Goal: Transaction & Acquisition: Purchase product/service

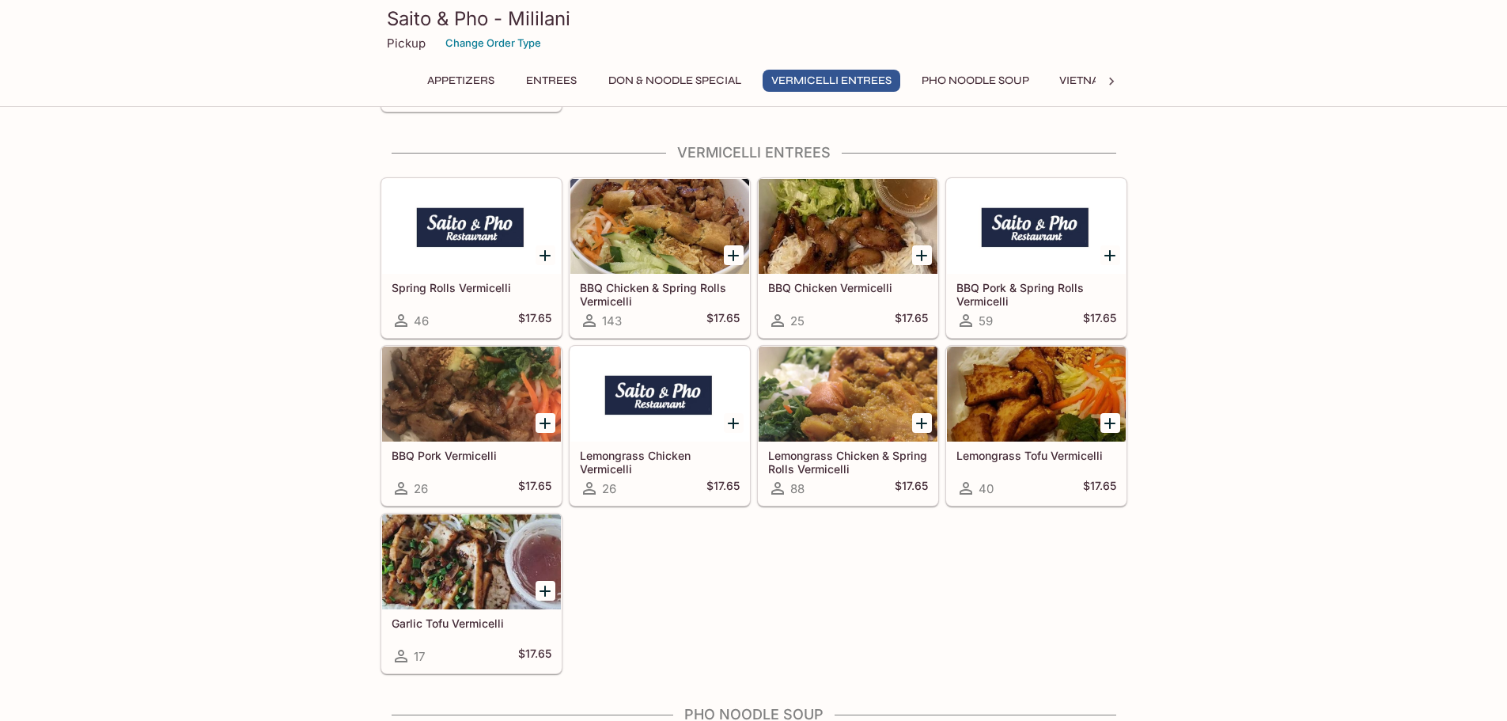
scroll to position [2768, 0]
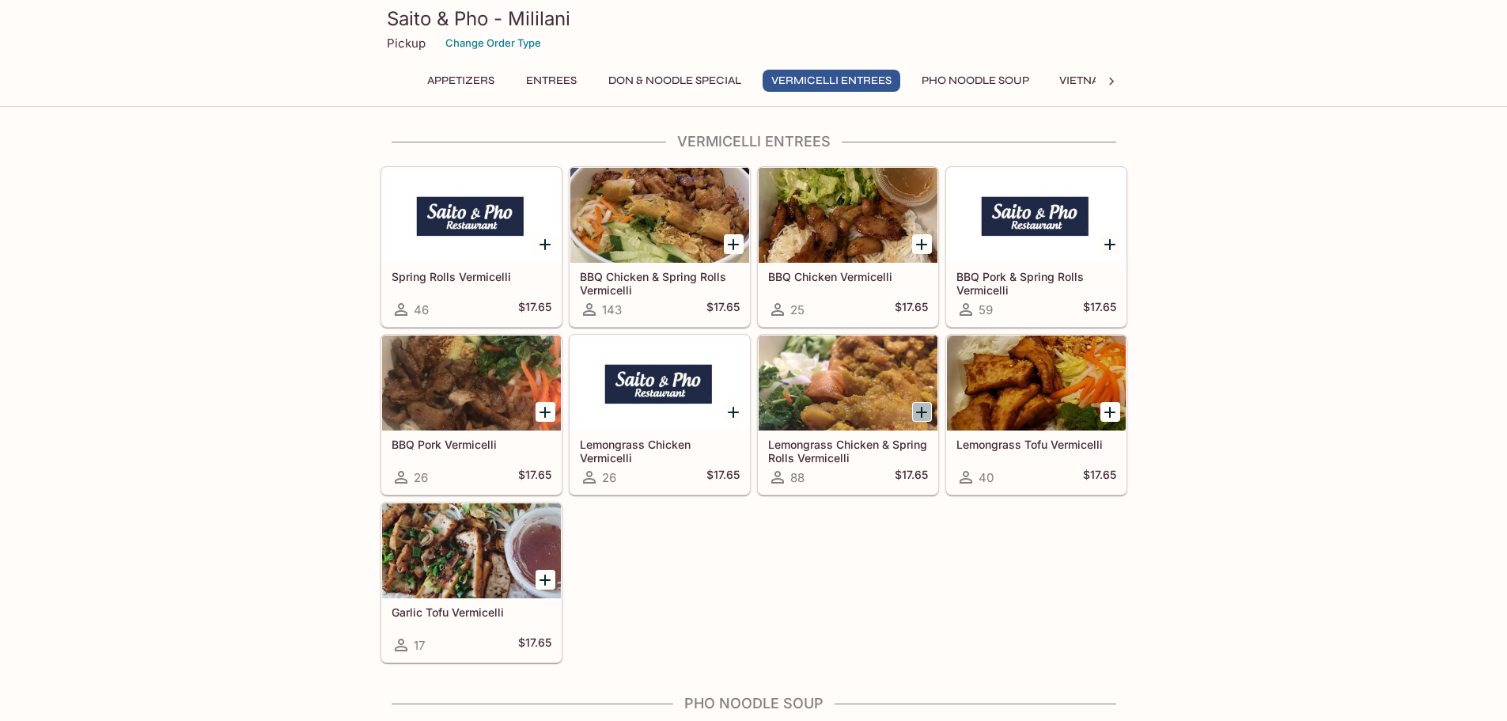
click at [924, 409] on icon "Add Lemongrass Chicken & Spring Rolls Vermicelli" at bounding box center [921, 412] width 19 height 19
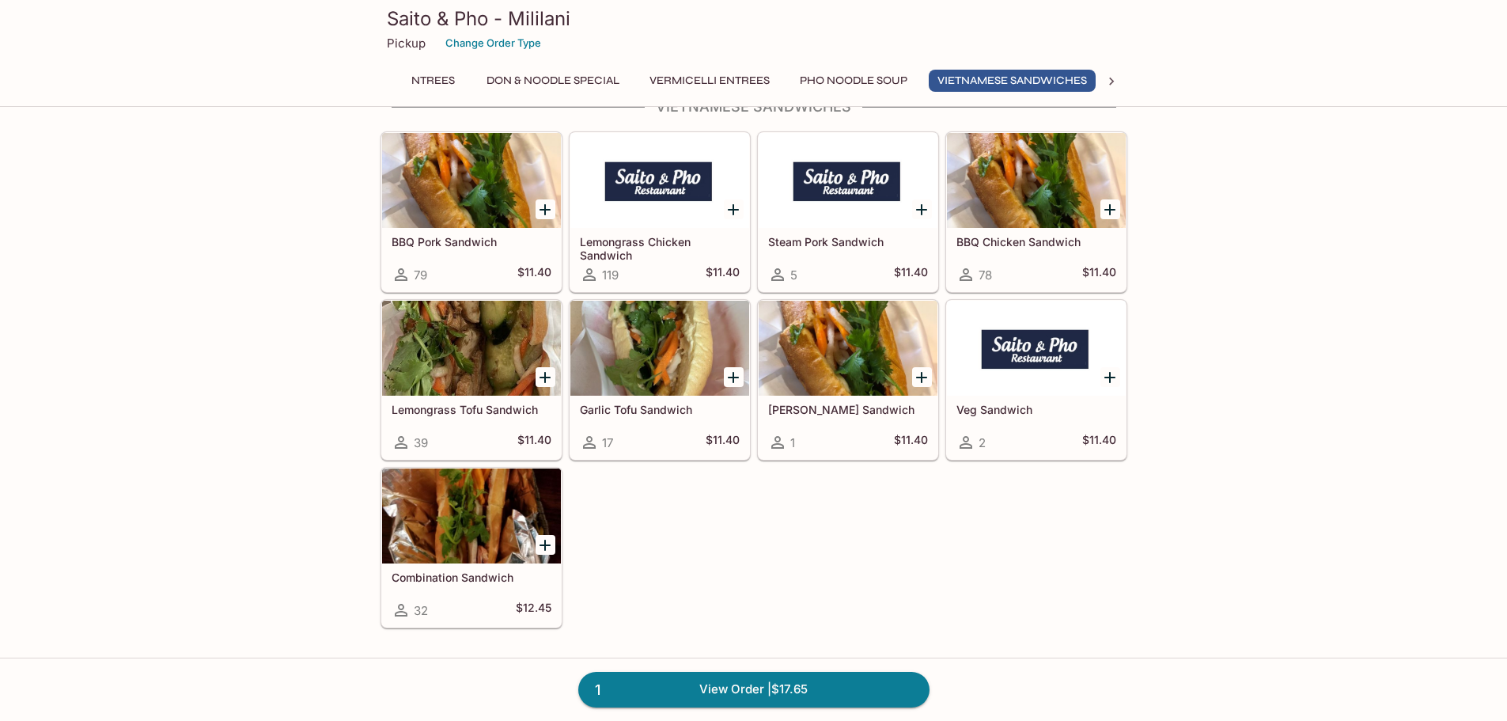
scroll to position [0, 131]
click at [916, 377] on icon "Add Pâté Sandwich" at bounding box center [921, 377] width 19 height 19
click at [723, 685] on link "2 View Order | $29.05" at bounding box center [753, 689] width 351 height 35
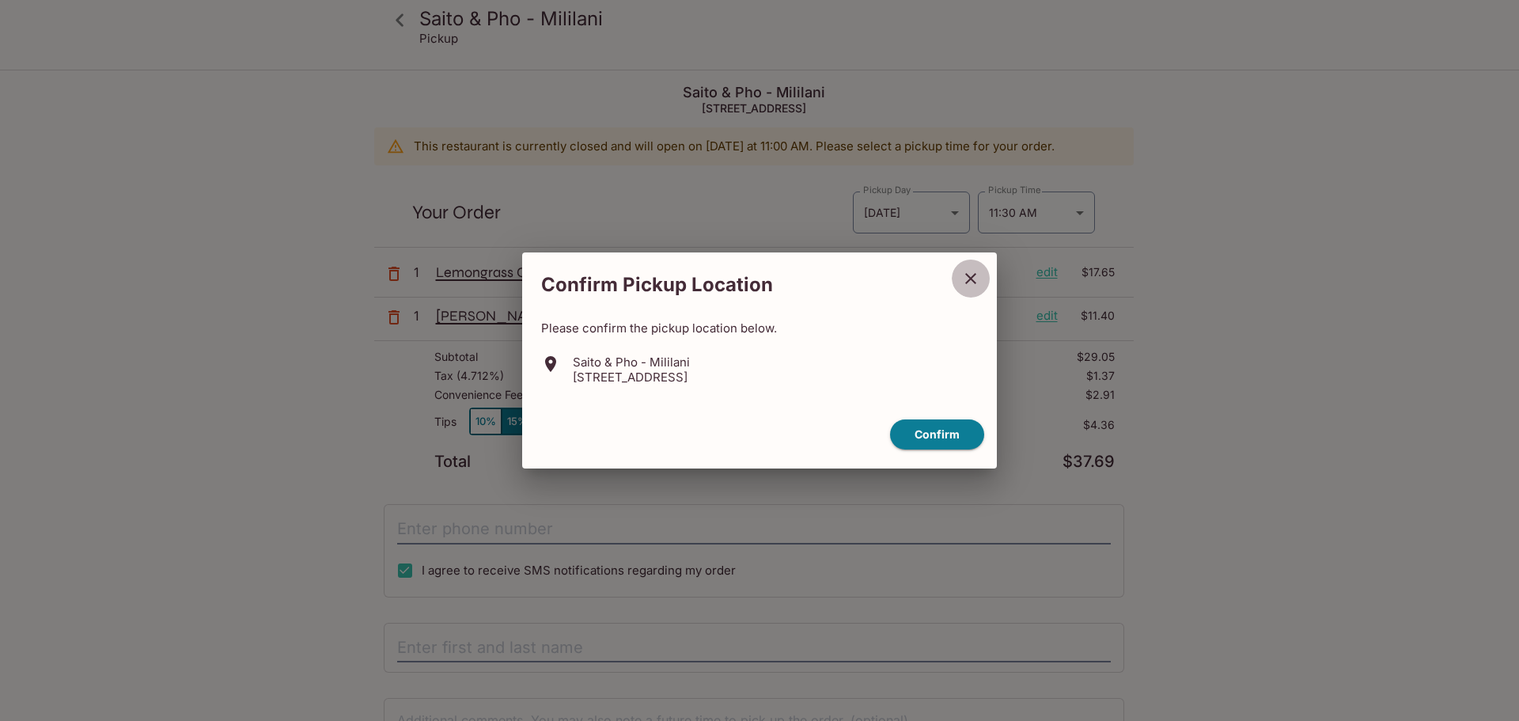
click at [964, 279] on icon "close" at bounding box center [970, 278] width 19 height 19
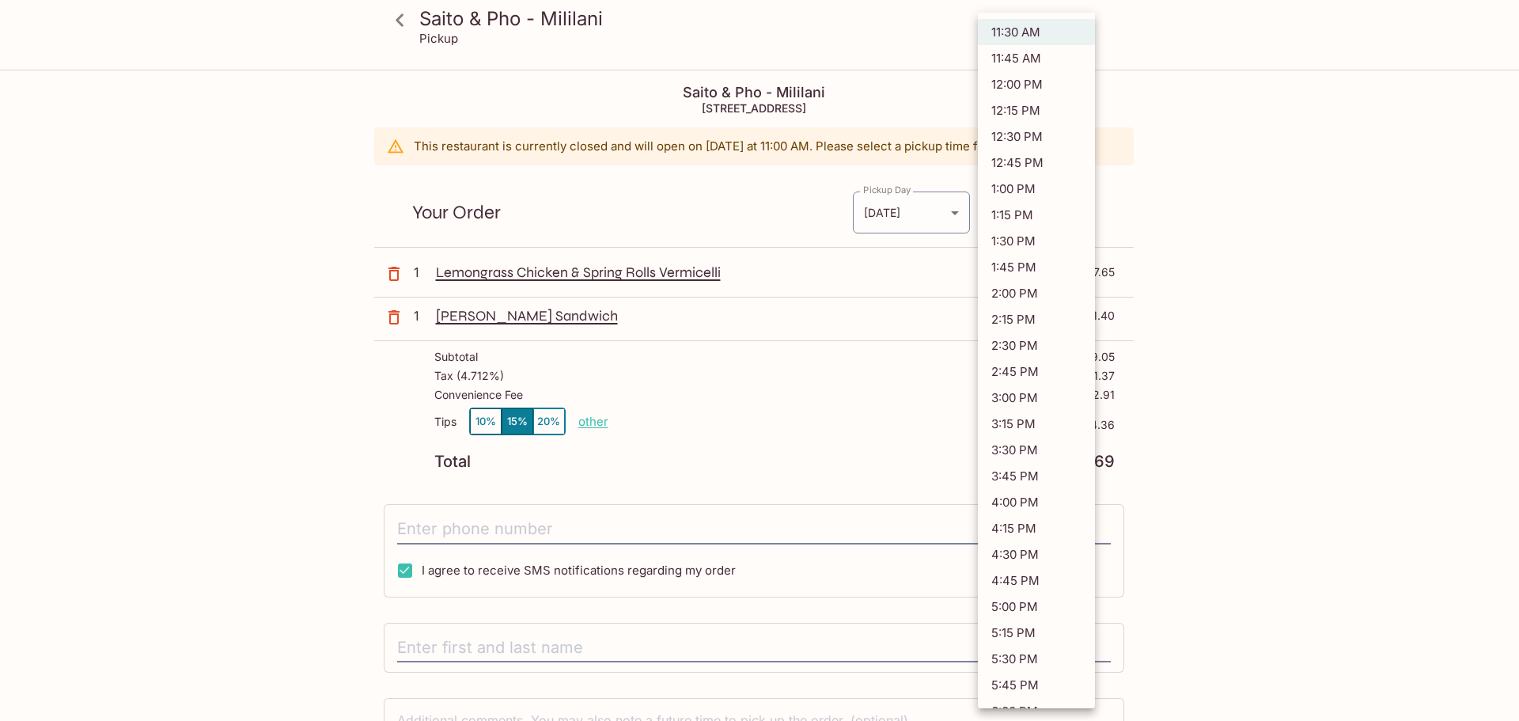
click at [1078, 215] on body "Saito & Pho - Mililani Pickup Saito & Pho - Mililani [STREET_ADDRESS] This rest…" at bounding box center [759, 431] width 1519 height 721
click at [1024, 81] on li "12:00 PM" at bounding box center [1036, 84] width 117 height 26
type input "[DATE]T22:00:00.000000Z"
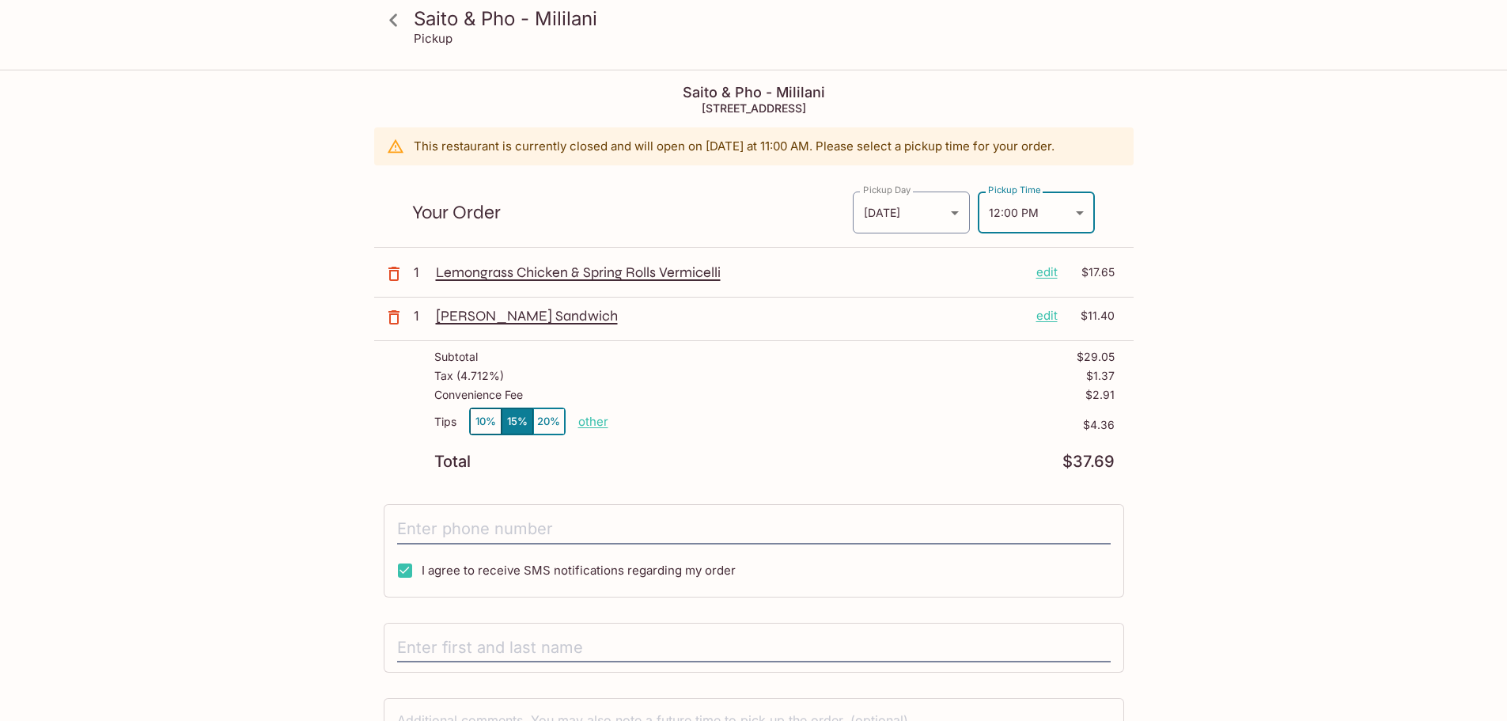
click at [1307, 480] on div "Saito & Pho - Mililani Pickup Saito & Pho - Mililani [STREET_ADDRESS] This rest…" at bounding box center [753, 431] width 1507 height 721
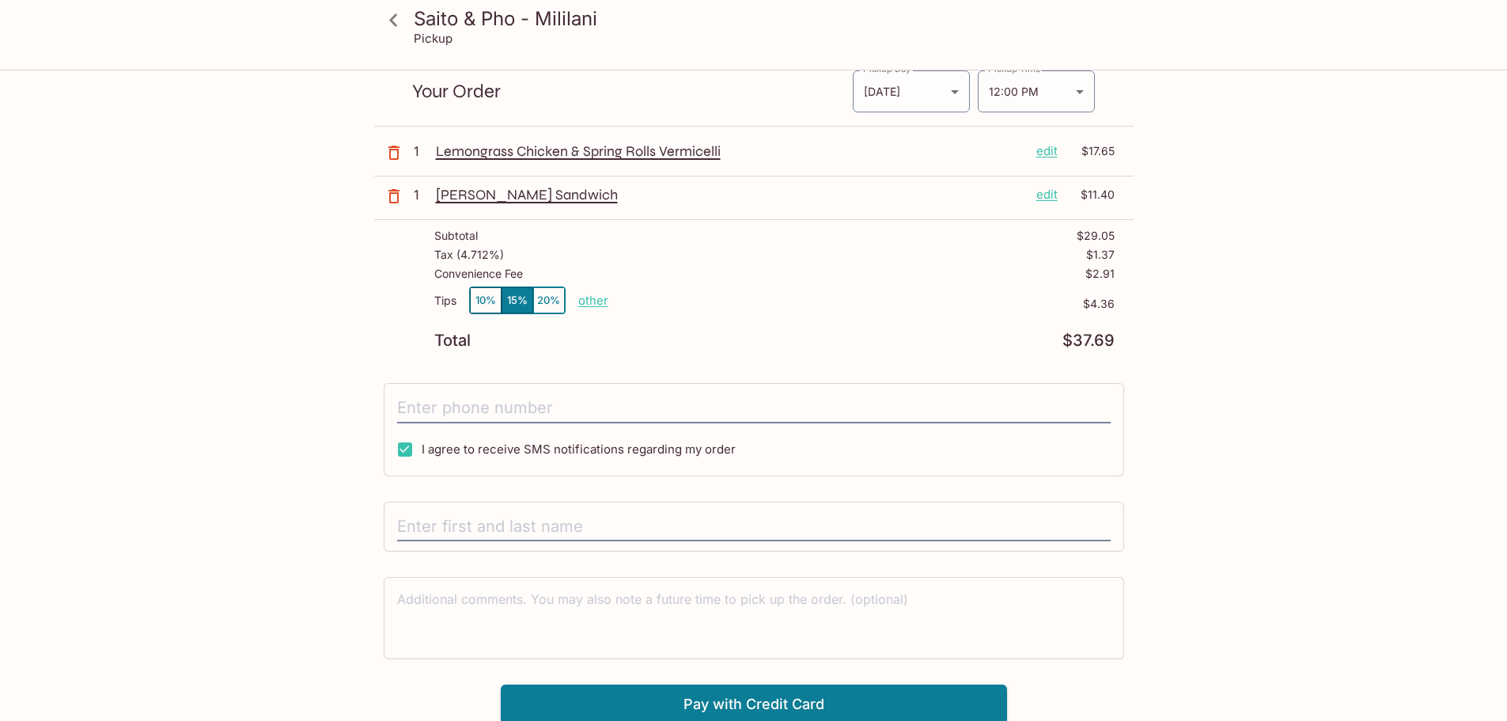
scroll to position [124, 0]
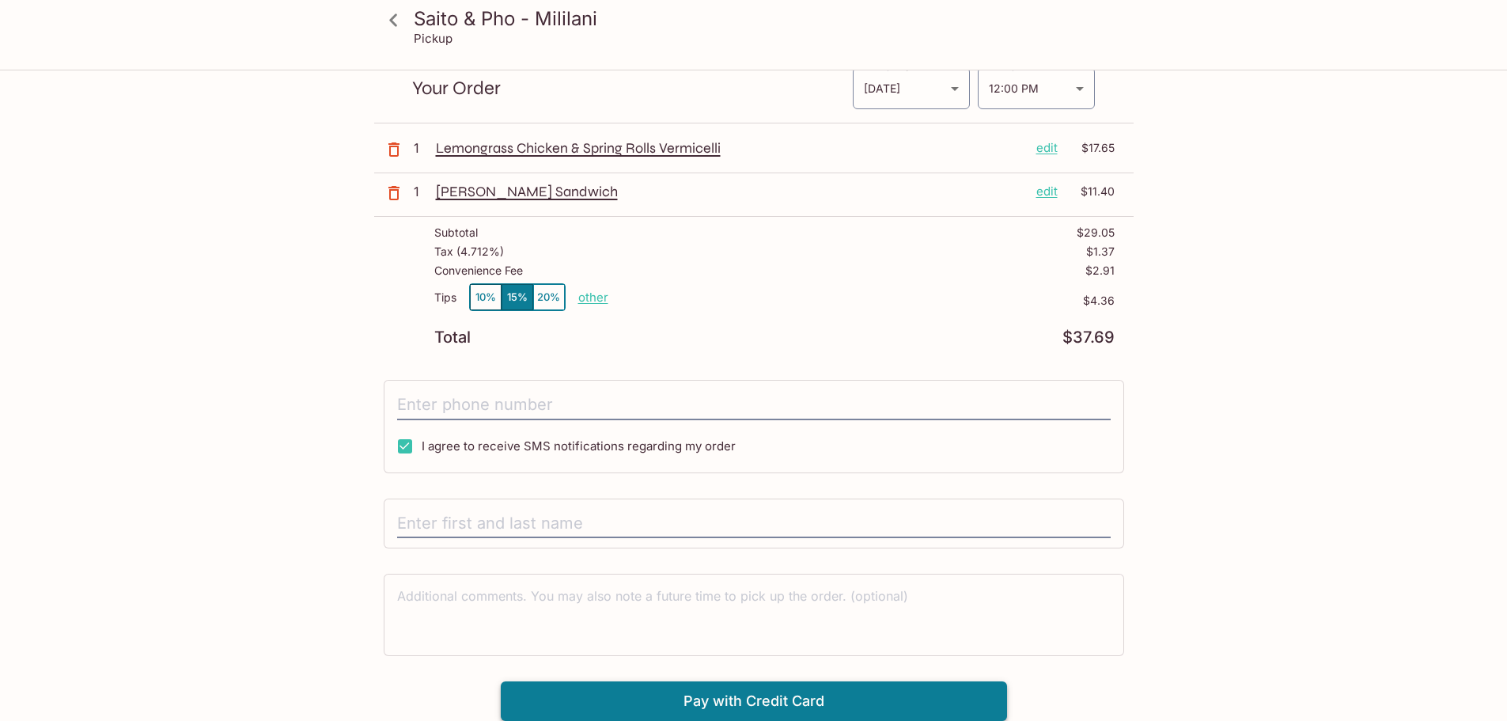
click at [733, 707] on button "Pay with Credit Card" at bounding box center [754, 701] width 506 height 40
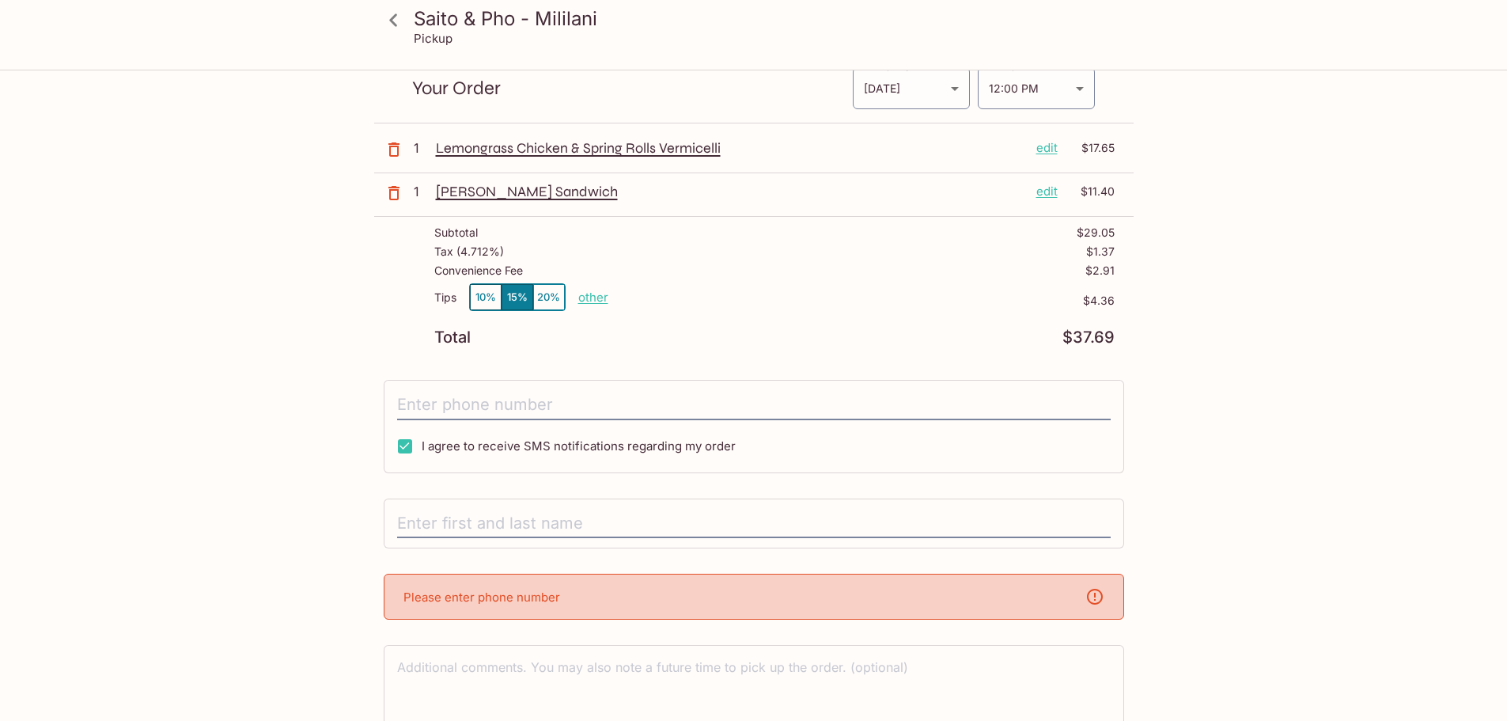
click at [524, 595] on p "Please enter phone number" at bounding box center [481, 596] width 157 height 15
click at [471, 514] on input "text" at bounding box center [753, 524] width 713 height 30
type input "8082688450"
click at [1287, 516] on div "Saito & Pho - Mililani Pickup Saito & Pho - Mililani [STREET_ADDRESS] This rest…" at bounding box center [753, 307] width 1507 height 721
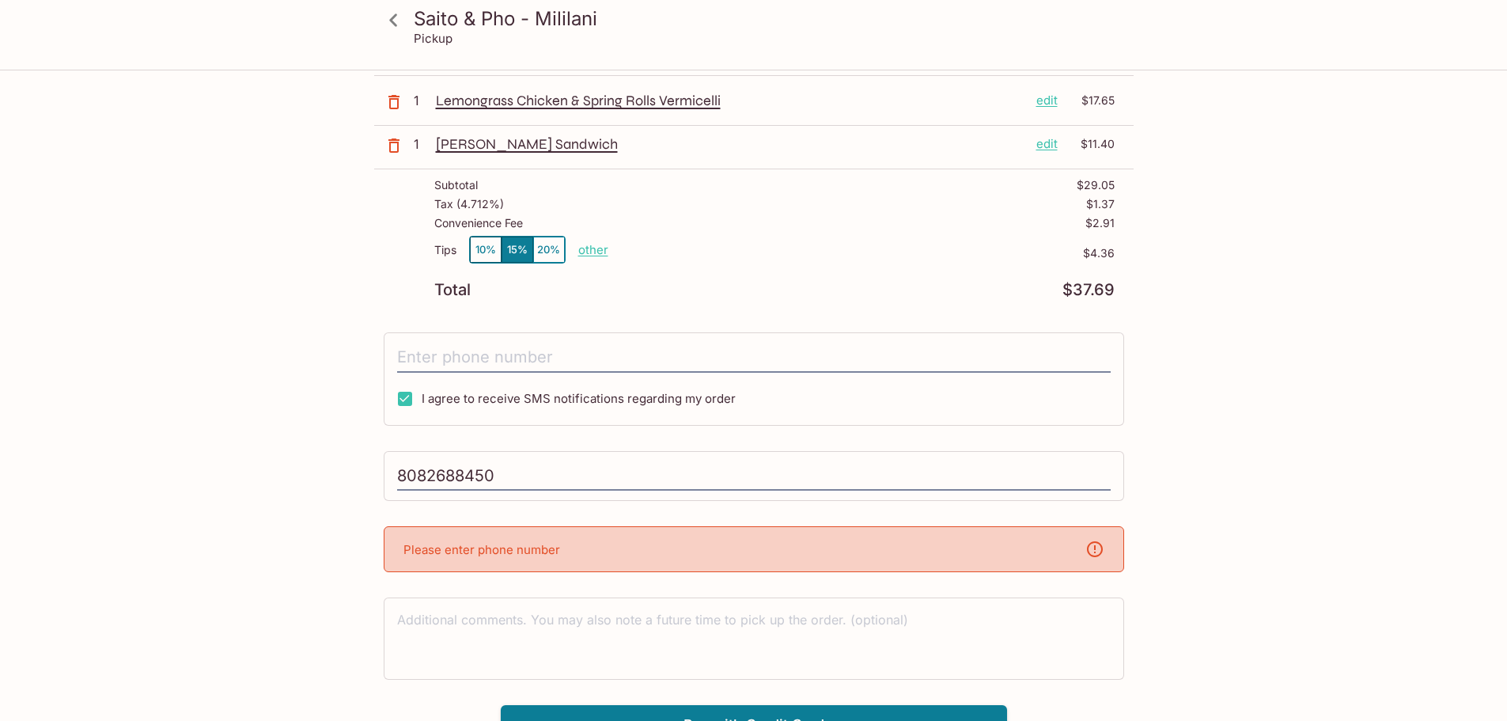
scroll to position [195, 0]
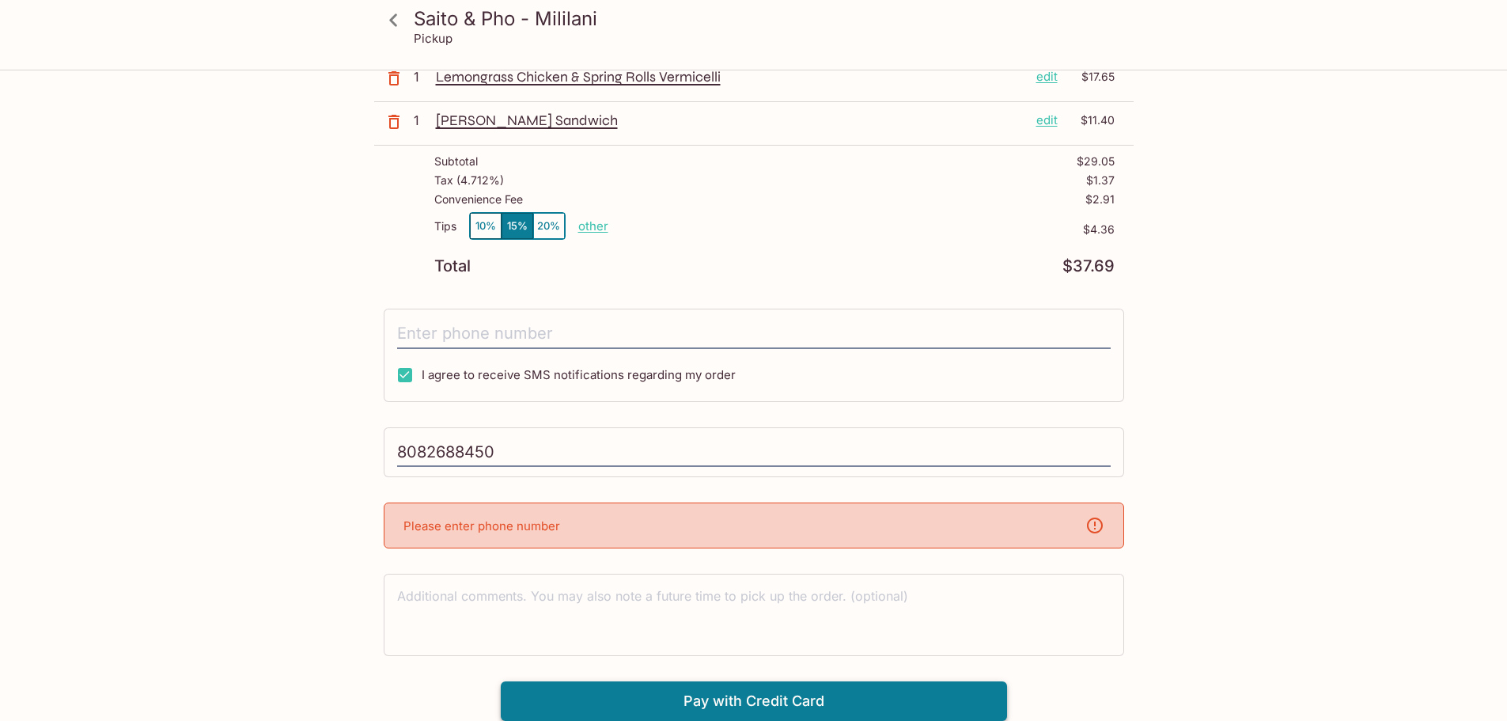
click at [708, 694] on button "Pay with Credit Card" at bounding box center [754, 701] width 506 height 40
click at [664, 581] on div "x" at bounding box center [754, 614] width 740 height 82
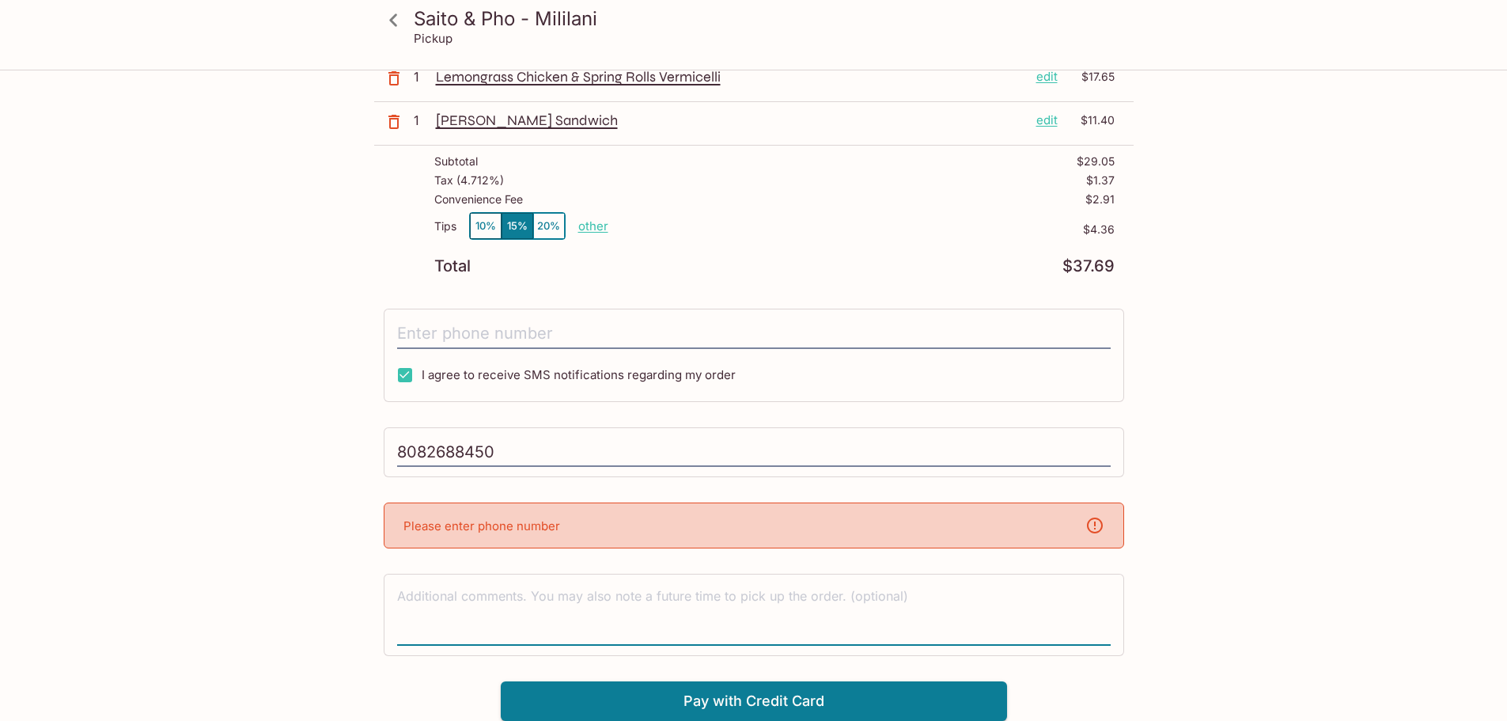
click at [662, 596] on textarea at bounding box center [753, 614] width 713 height 55
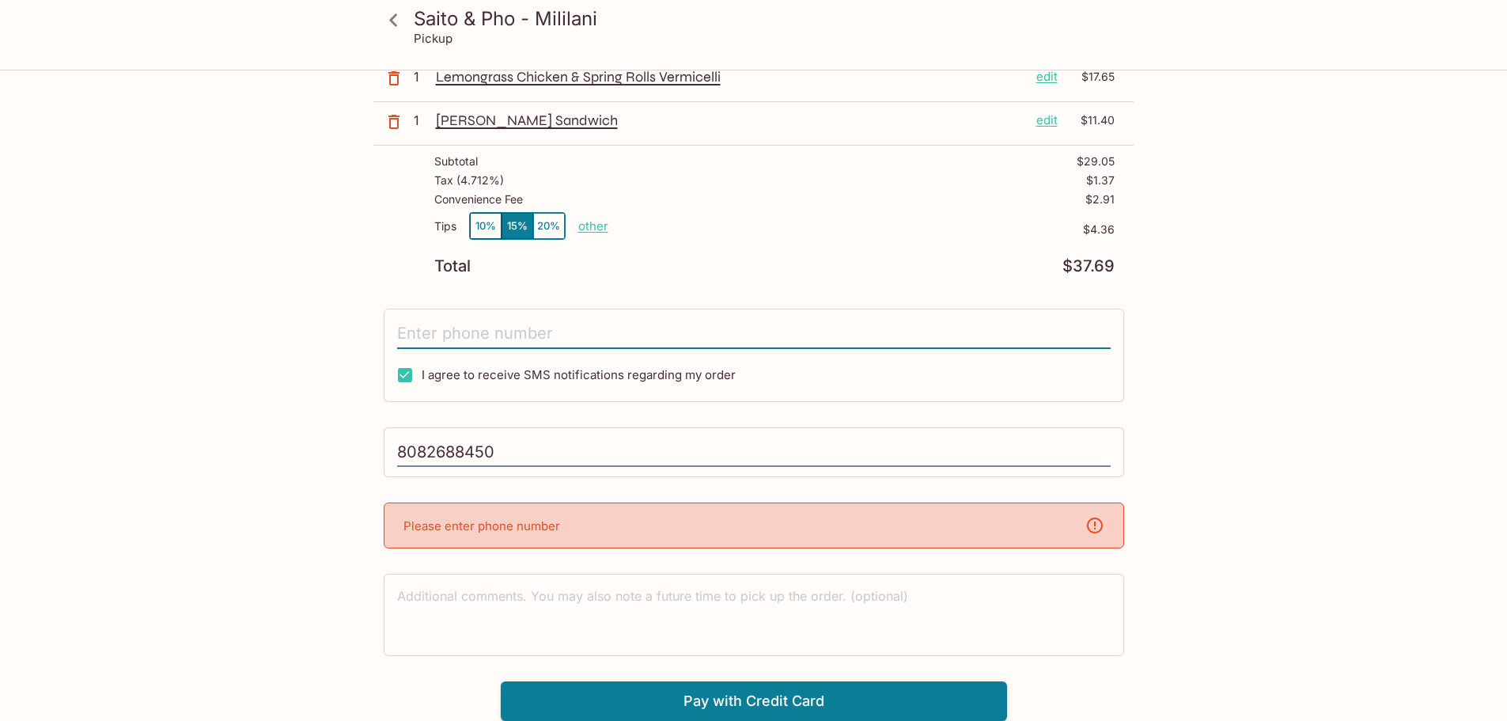
click at [486, 341] on input "tel" at bounding box center [753, 334] width 713 height 30
drag, startPoint x: 563, startPoint y: 452, endPoint x: 346, endPoint y: 448, distance: 217.5
click at [346, 448] on div "Saito & Pho - Mililani Pickup Saito & Pho - Mililani [STREET_ADDRESS] This rest…" at bounding box center [754, 298] width 1012 height 845
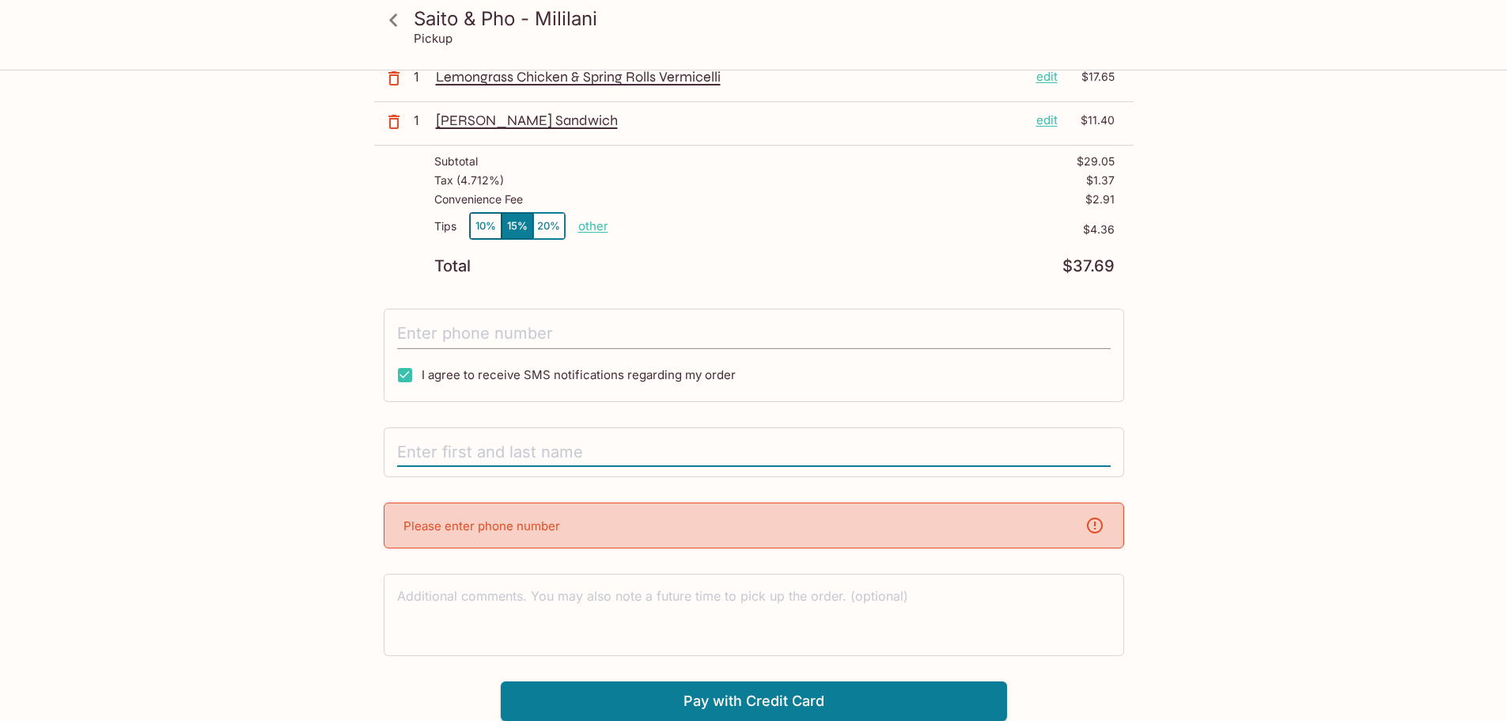
click at [513, 327] on input "tel" at bounding box center [753, 334] width 713 height 30
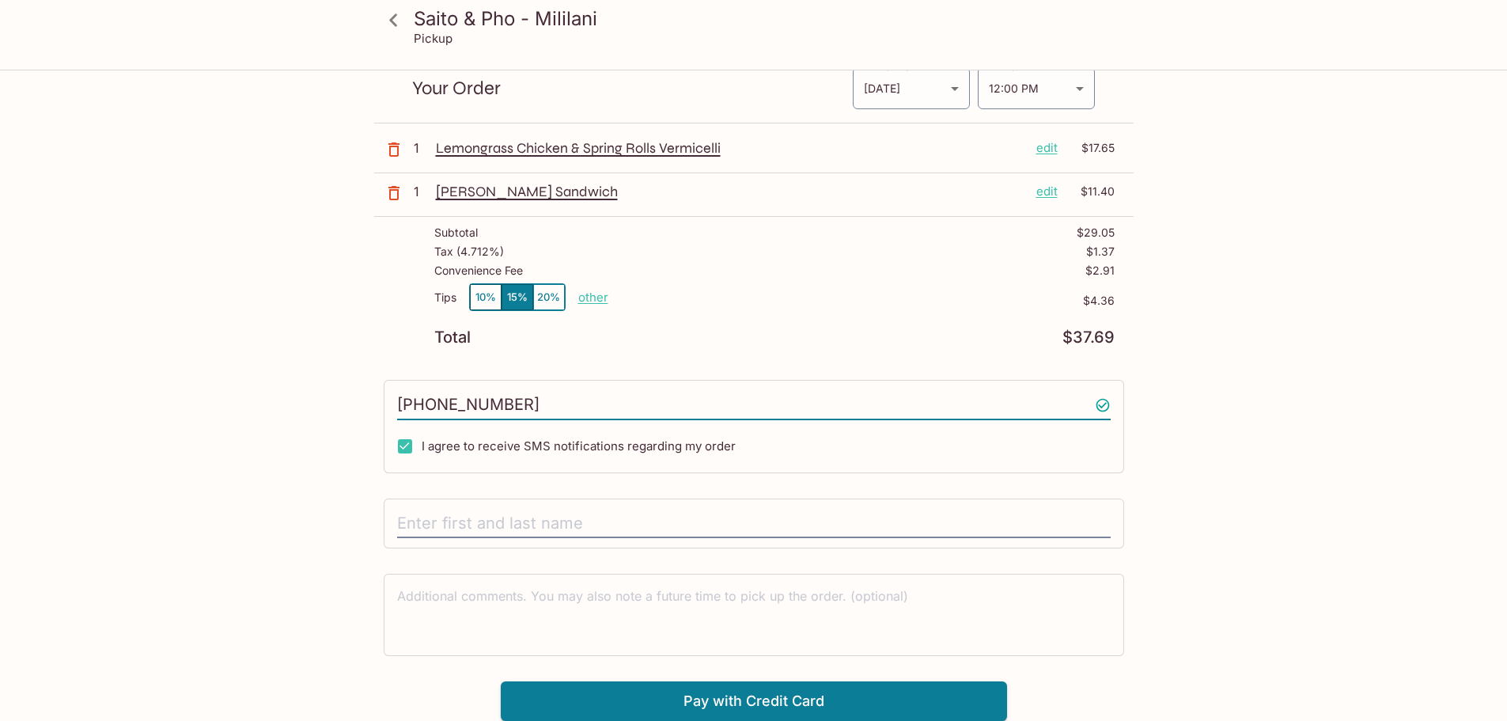
scroll to position [124, 0]
type input "[PHONE_NUMBER]"
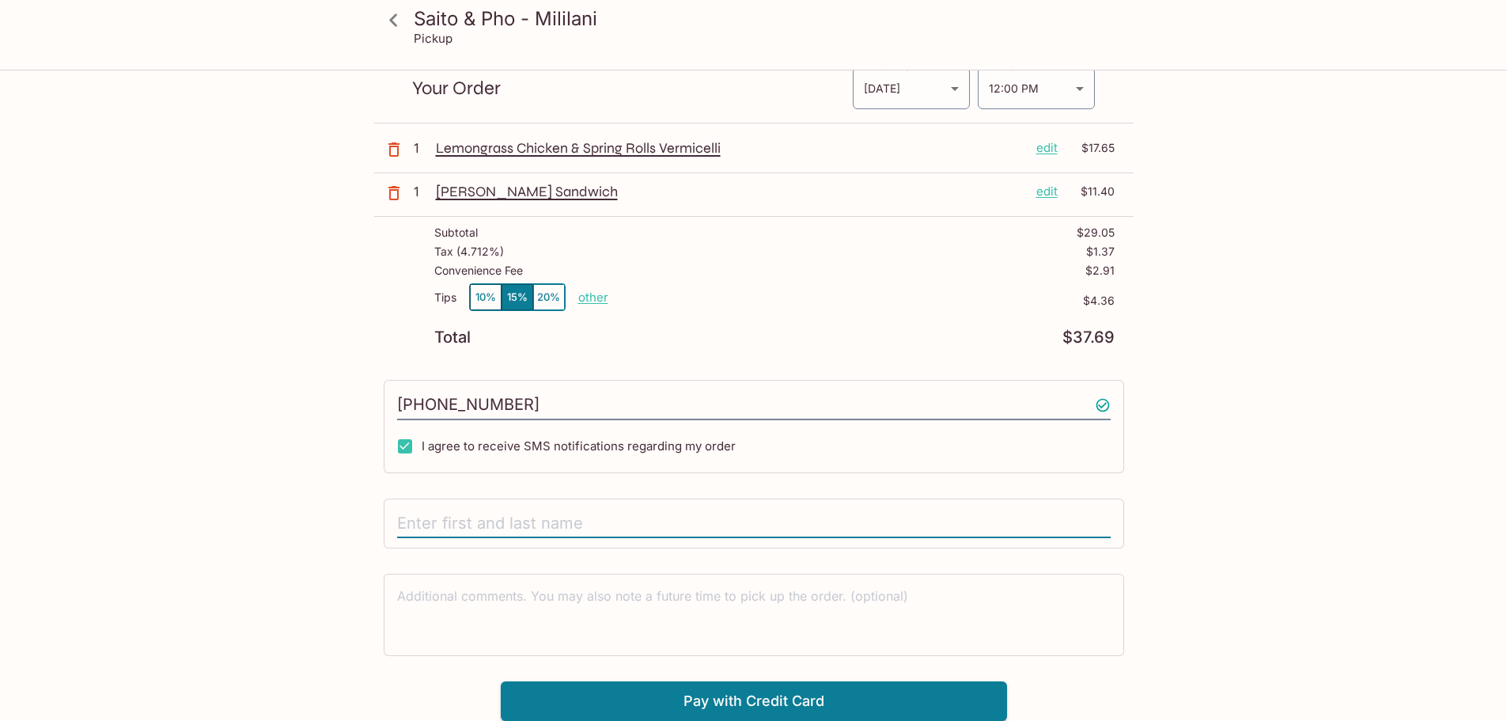
click at [513, 524] on input "text" at bounding box center [753, 524] width 713 height 30
type input "[PERSON_NAME]"
click at [580, 406] on input "[PHONE_NUMBER]" at bounding box center [753, 405] width 713 height 30
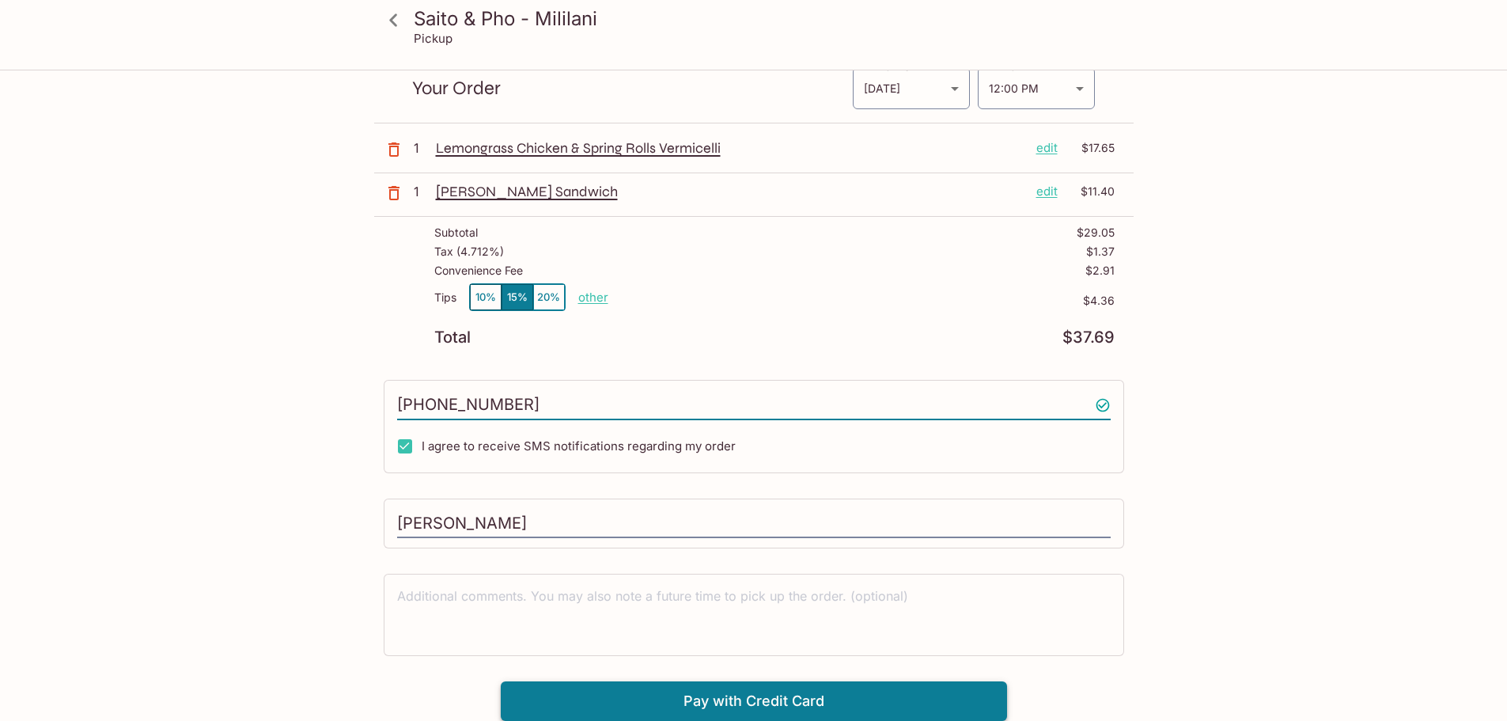
type input "[PHONE_NUMBER]"
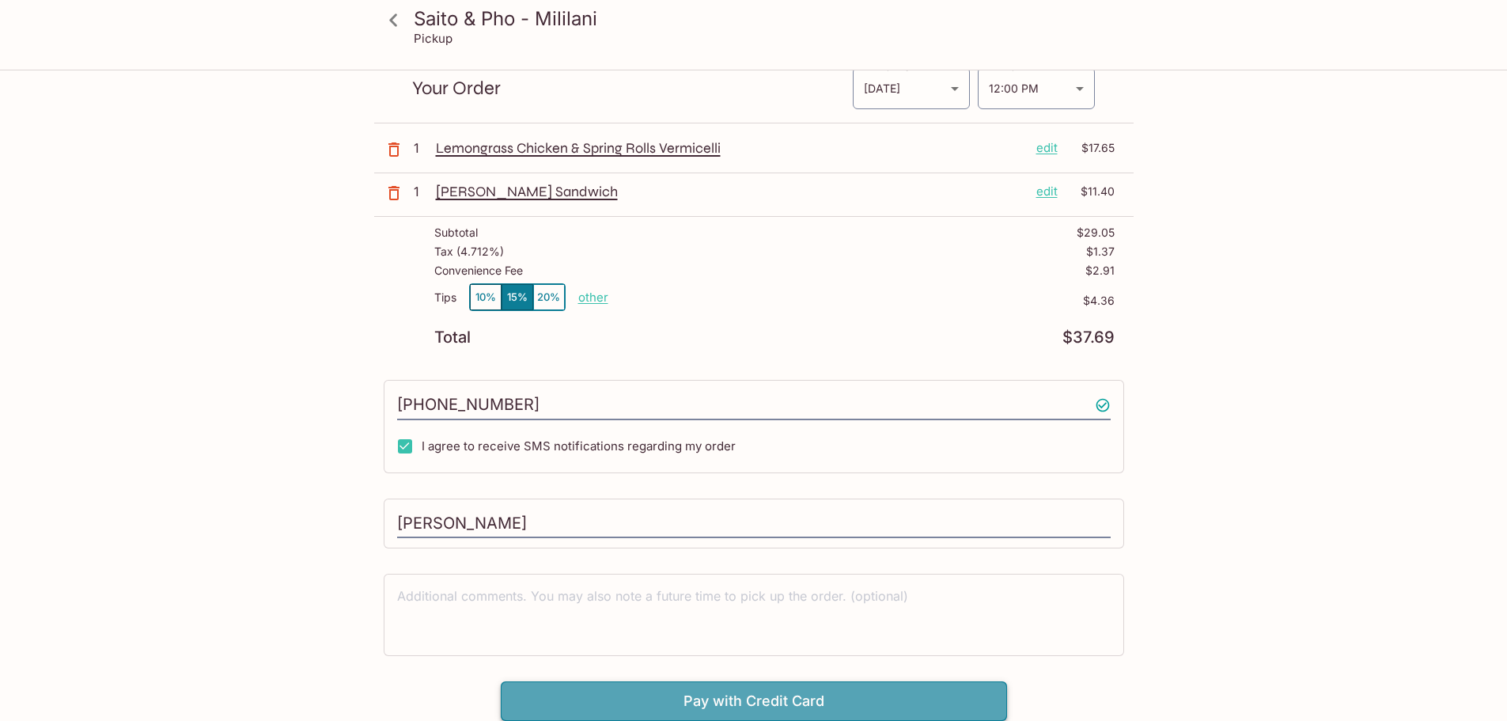
click at [829, 704] on button "Pay with Credit Card" at bounding box center [754, 701] width 506 height 40
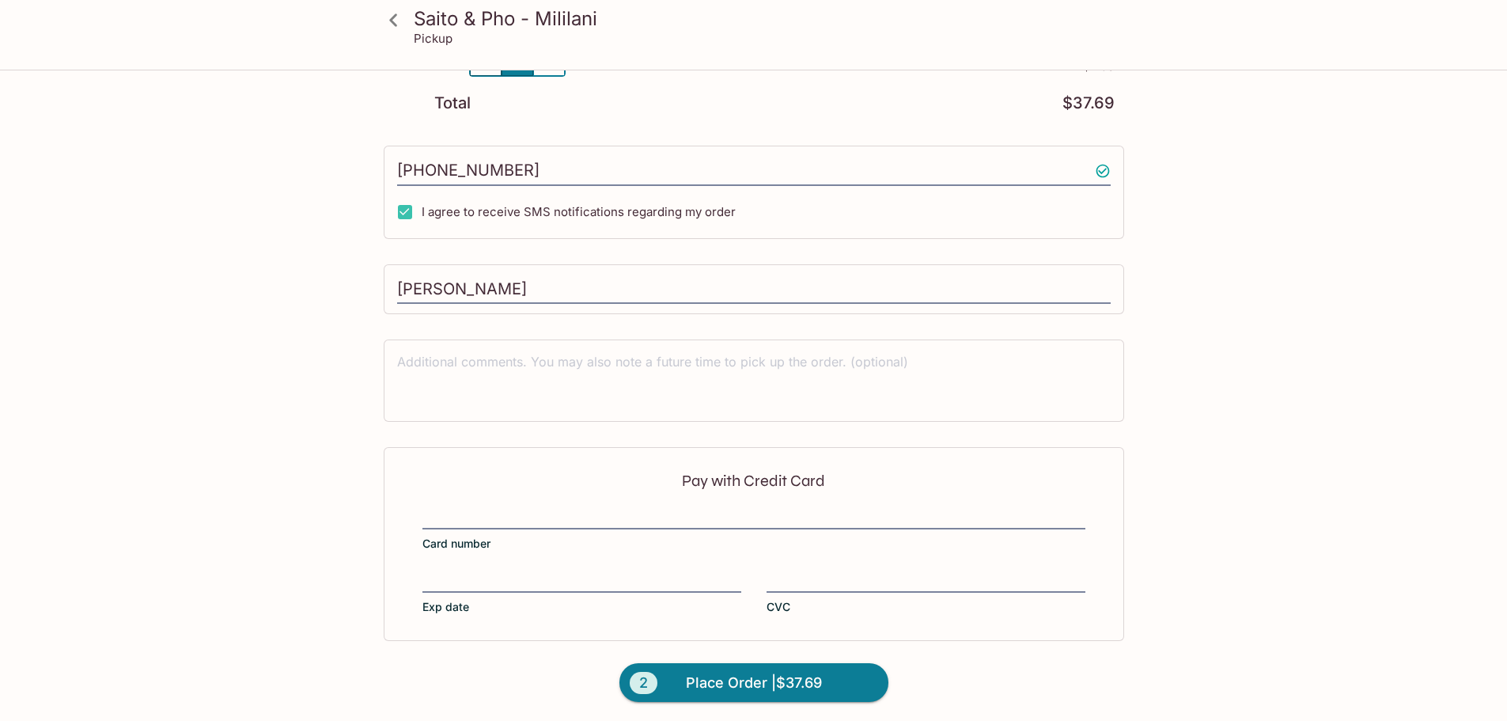
scroll to position [361, 0]
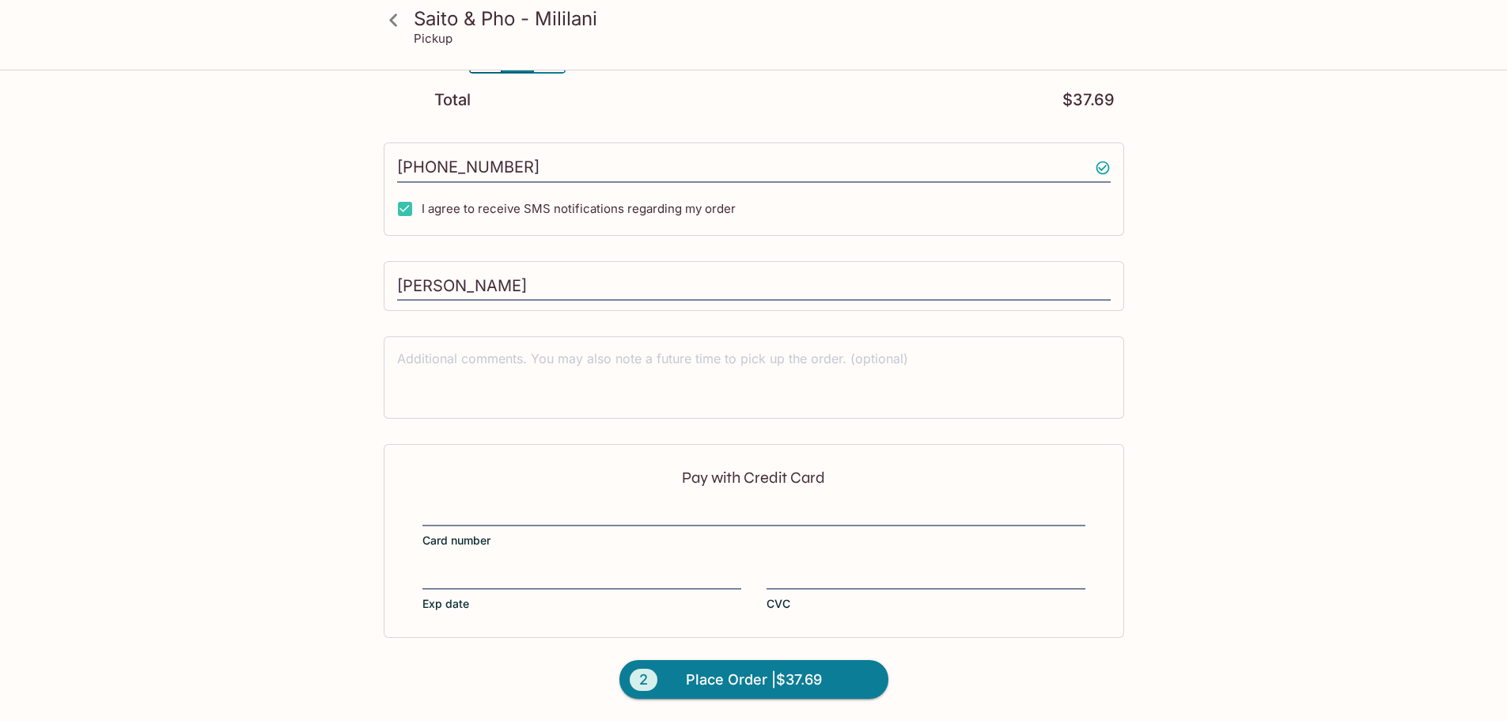
click at [490, 588] on label "Exp date" at bounding box center [581, 589] width 319 height 44
click at [490, 569] on input "Exp date" at bounding box center [581, 568] width 319 height 1
click at [742, 676] on span "Place Order | $37.69" at bounding box center [754, 679] width 136 height 25
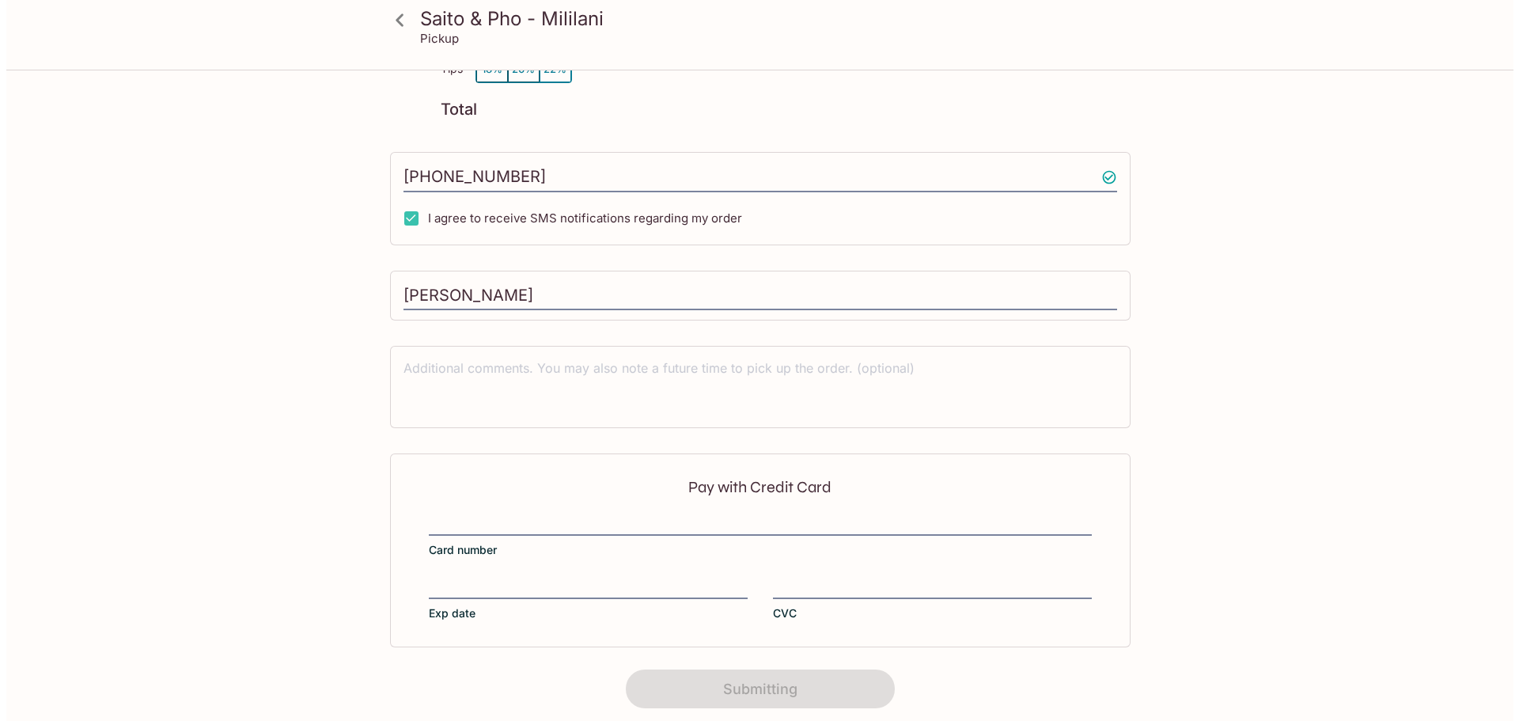
scroll to position [0, 0]
